Goal: Task Accomplishment & Management: Complete application form

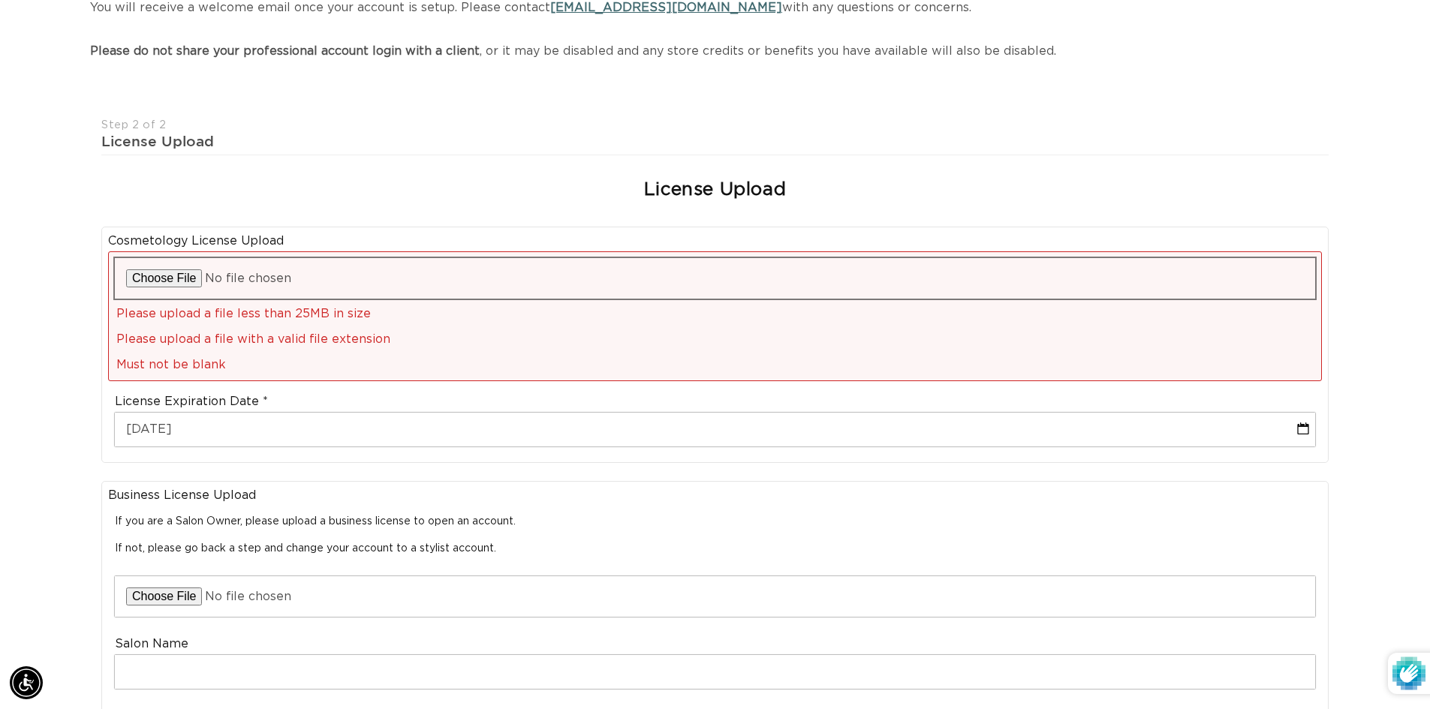
scroll to position [0, 1323]
click at [159, 280] on input "file" at bounding box center [715, 278] width 1200 height 41
type input "C:\fakepath\STATE OF CONNECTICUT.pdf"
click at [164, 276] on div at bounding box center [715, 278] width 1200 height 41
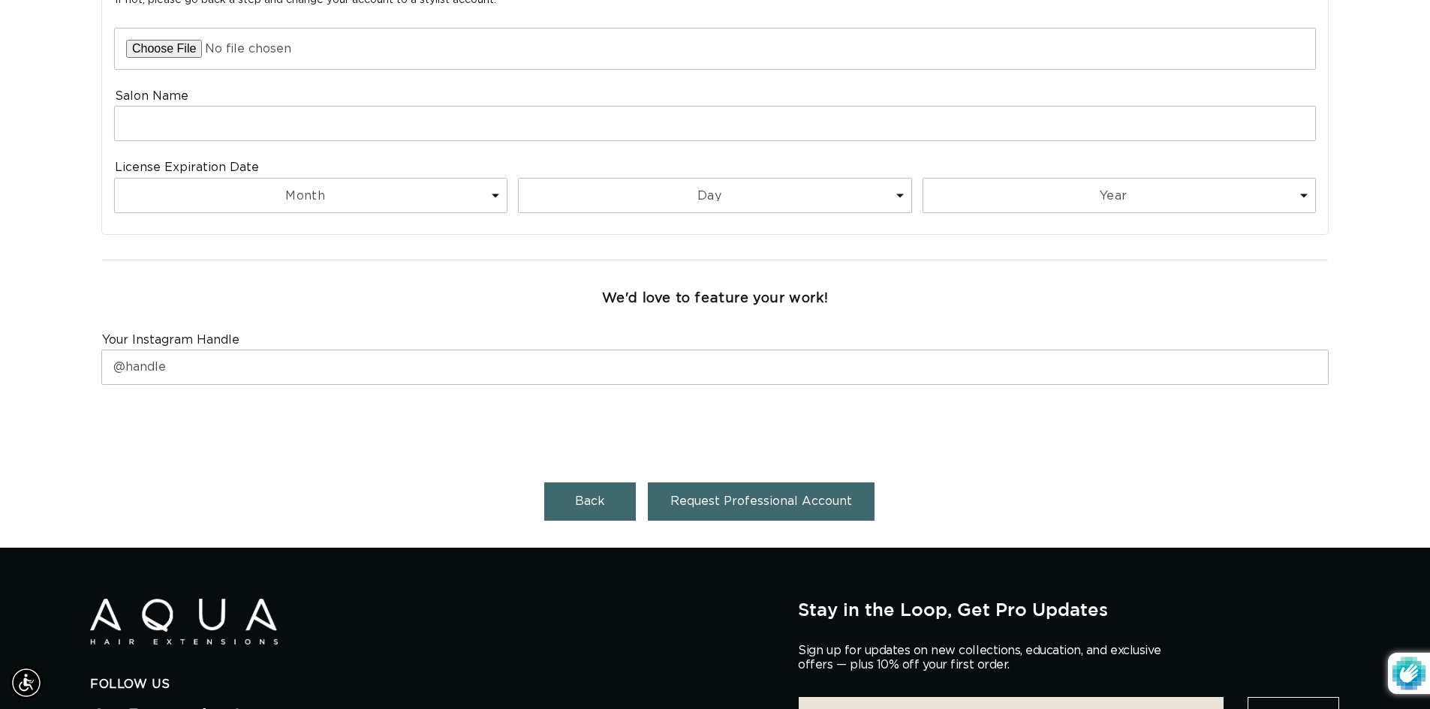
click at [817, 504] on span "Request Professional Account" at bounding box center [761, 501] width 182 height 12
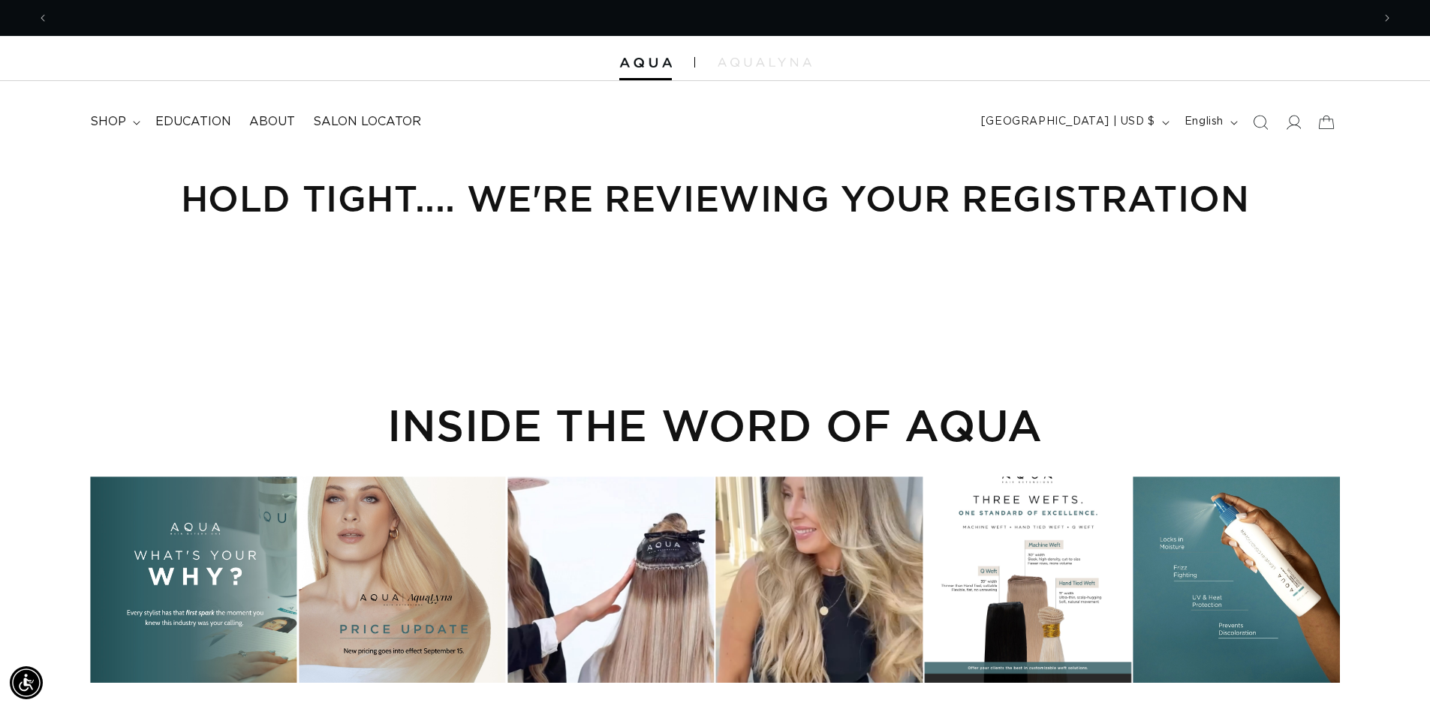
scroll to position [0, 1323]
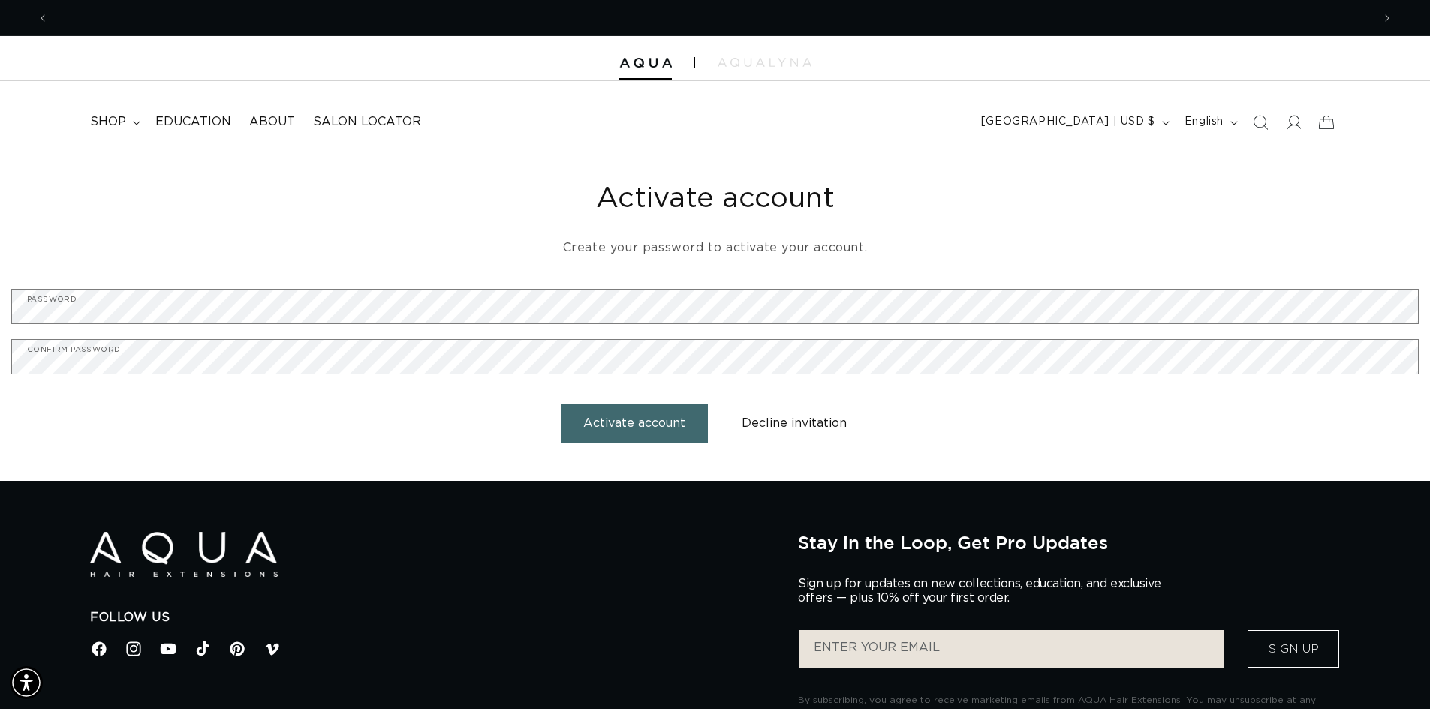
scroll to position [0, 1323]
